Goal: Find specific page/section: Find specific page/section

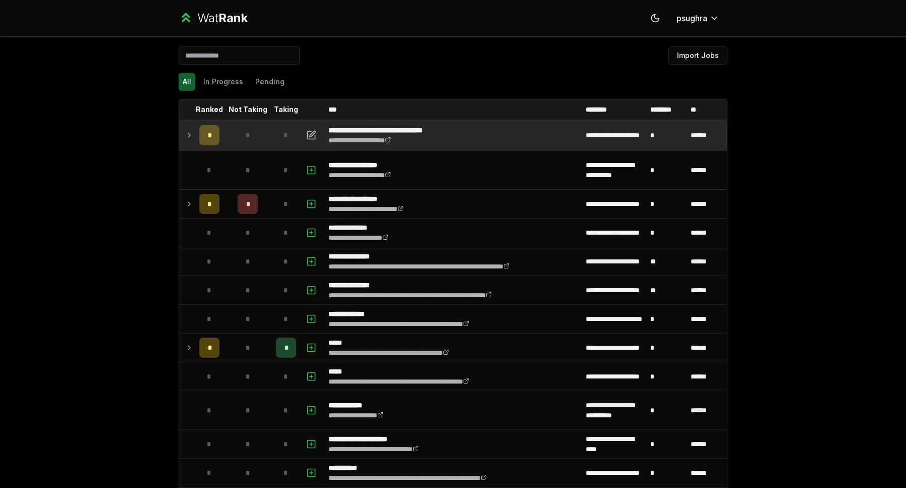
click at [255, 138] on td "*" at bounding box center [248, 135] width 48 height 28
click at [275, 125] on td "*" at bounding box center [286, 135] width 28 height 28
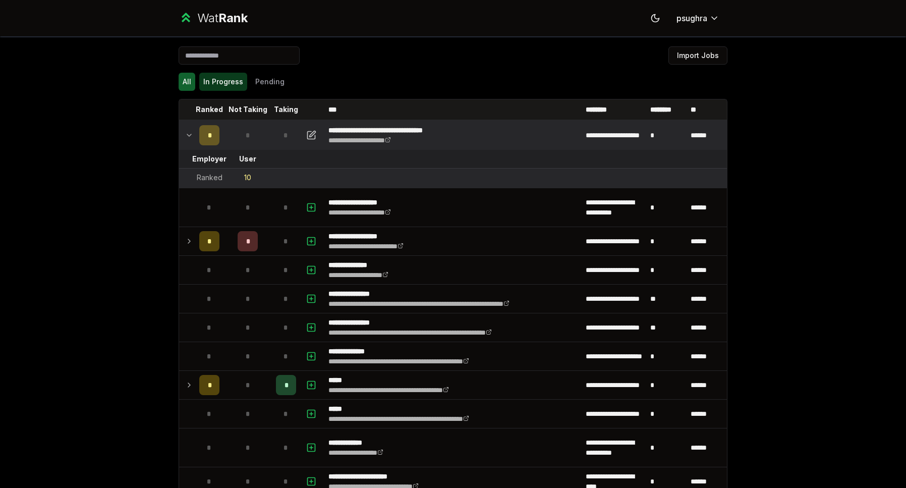
click at [214, 89] on button "In Progress" at bounding box center [223, 82] width 48 height 18
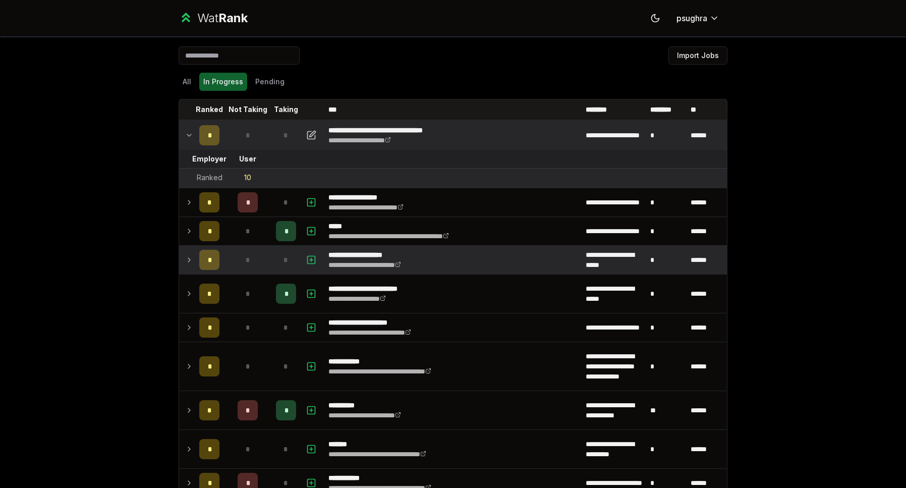
click at [242, 251] on div "*" at bounding box center [248, 260] width 20 height 20
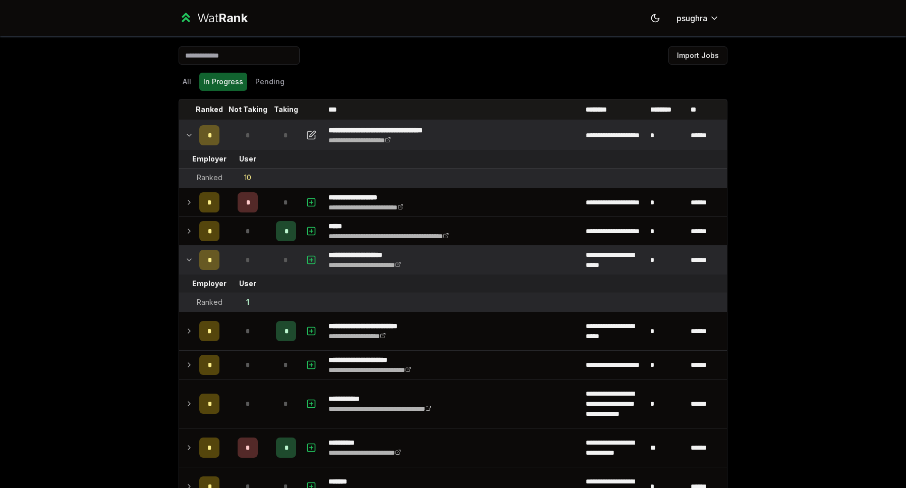
click at [242, 251] on div "*" at bounding box center [248, 260] width 20 height 20
